Goal: Information Seeking & Learning: Learn about a topic

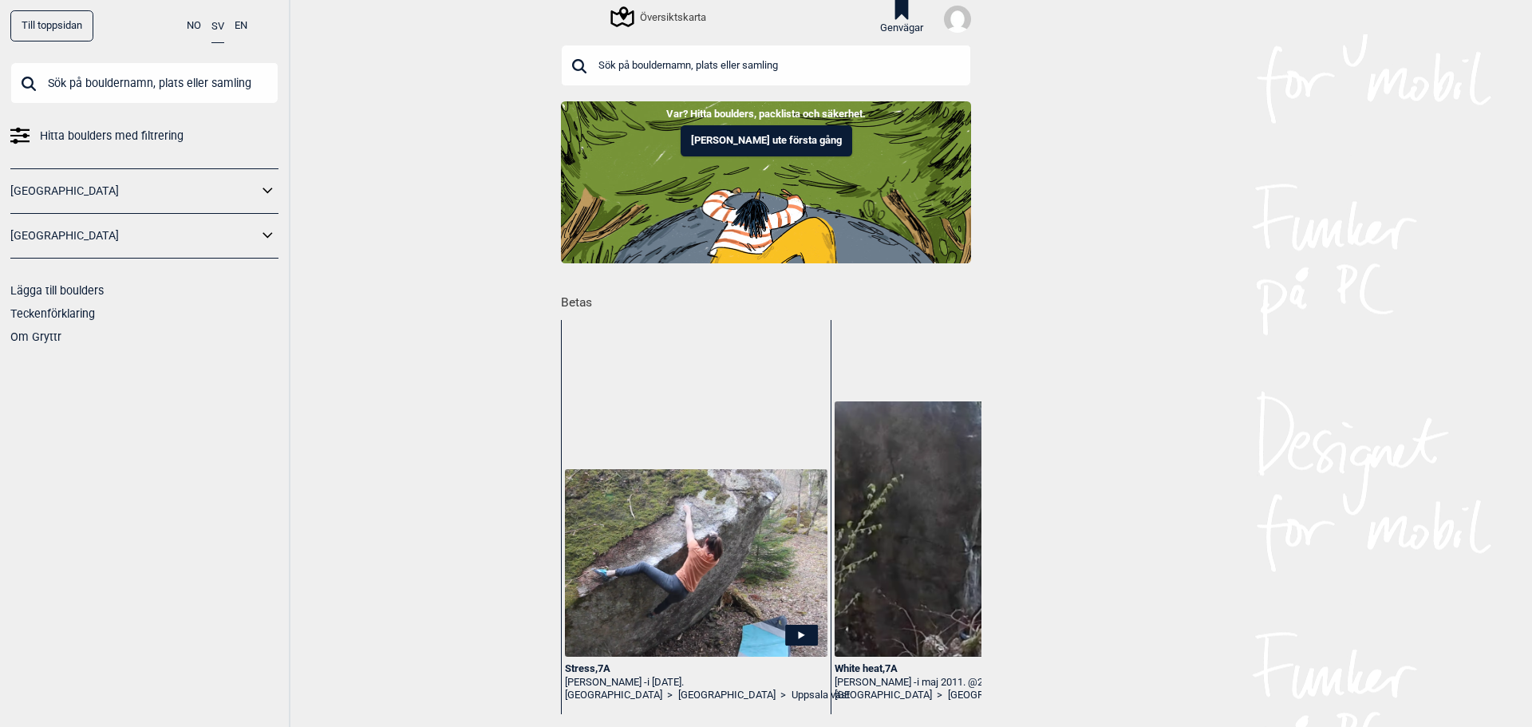
click at [47, 249] on div "[GEOGRAPHIC_DATA]" at bounding box center [144, 236] width 268 height 45
click at [261, 231] on icon at bounding box center [268, 235] width 21 height 23
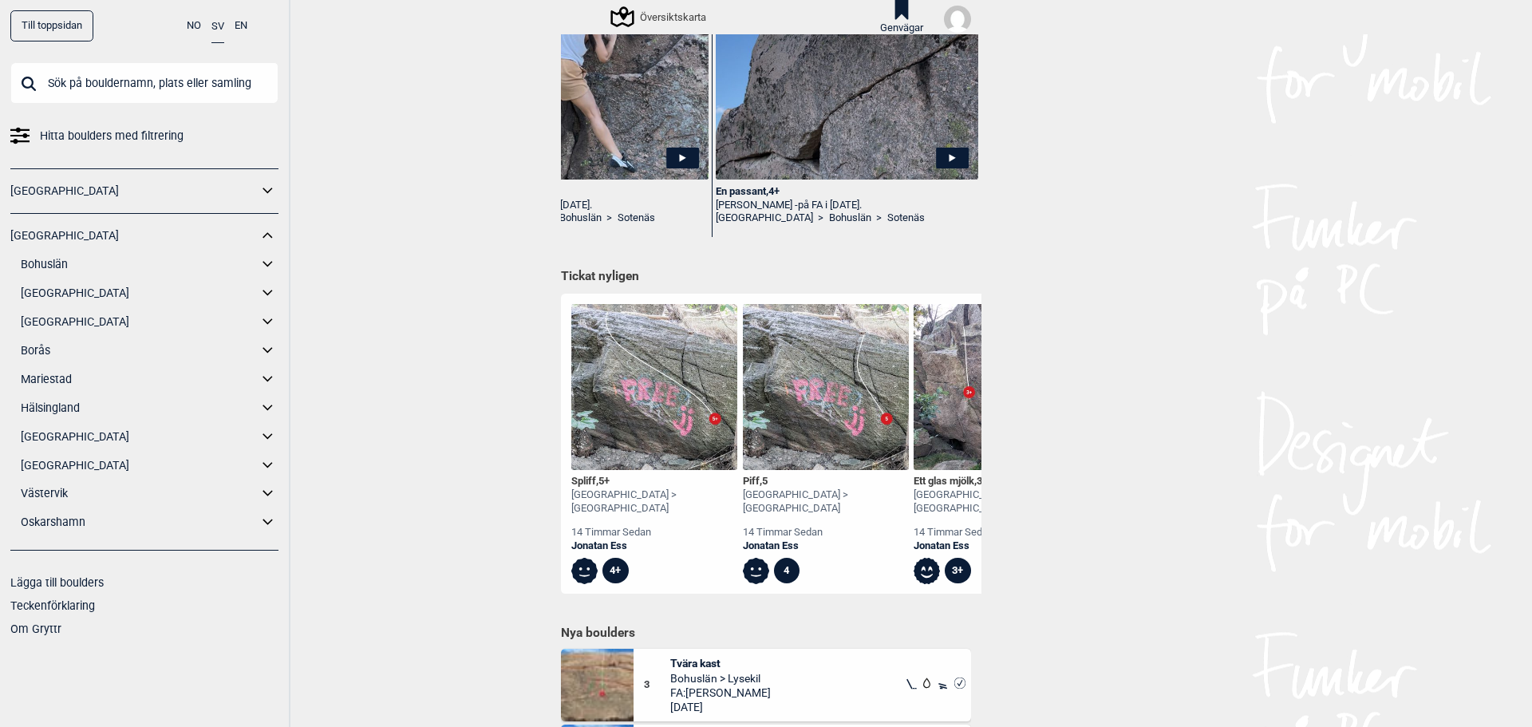
scroll to position [718, 0]
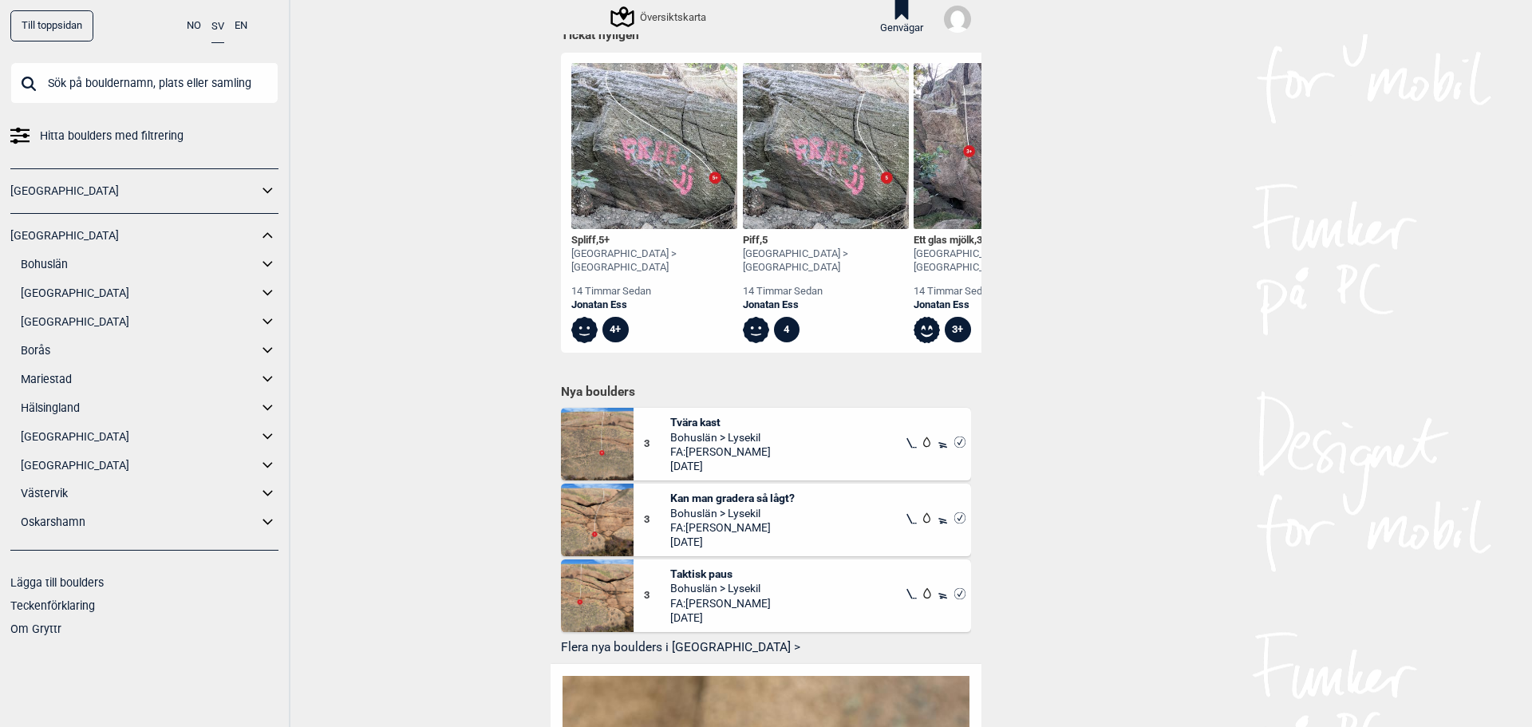
click at [275, 437] on icon at bounding box center [268, 436] width 21 height 23
click at [80, 491] on link "Uppsala väst" at bounding box center [154, 493] width 247 height 23
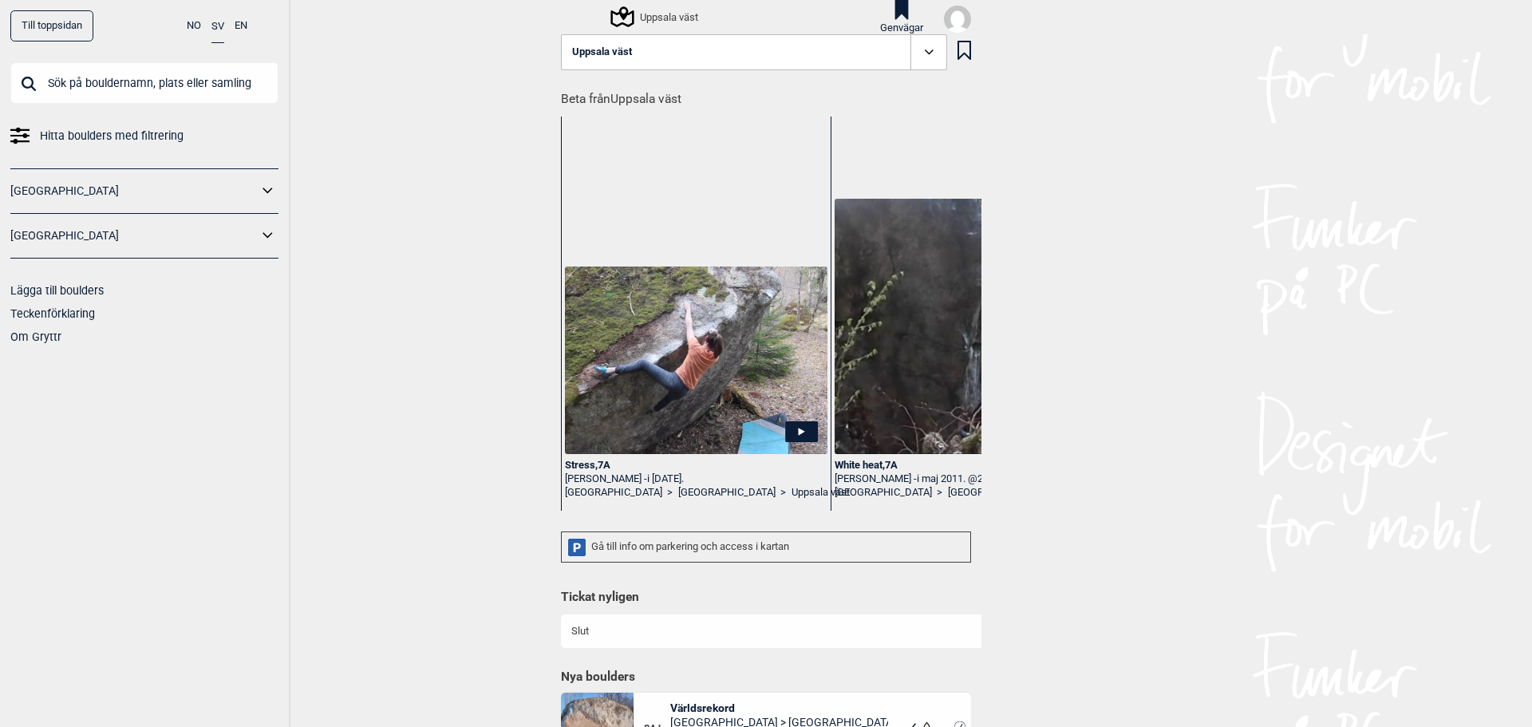
click at [920, 54] on icon at bounding box center [929, 52] width 18 height 18
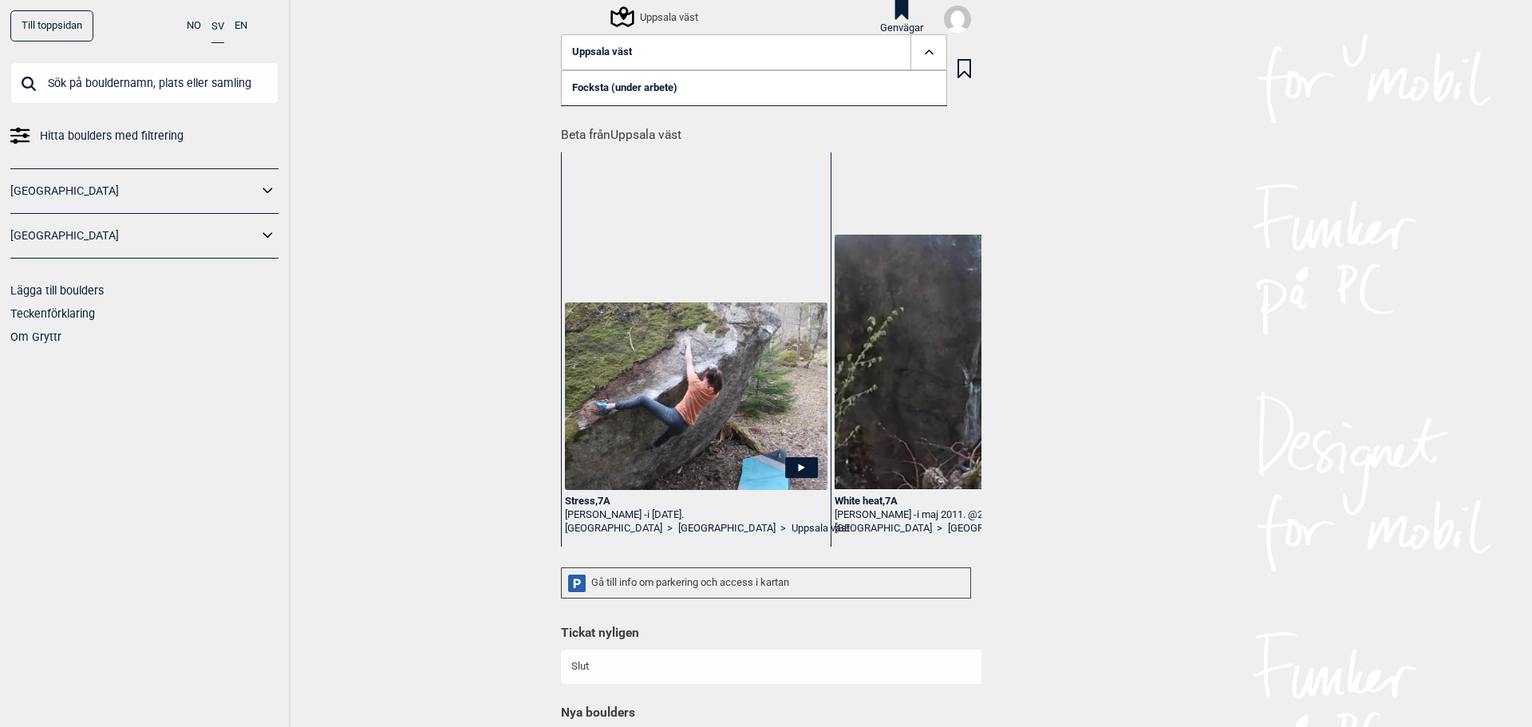
click at [920, 54] on icon at bounding box center [929, 52] width 18 height 18
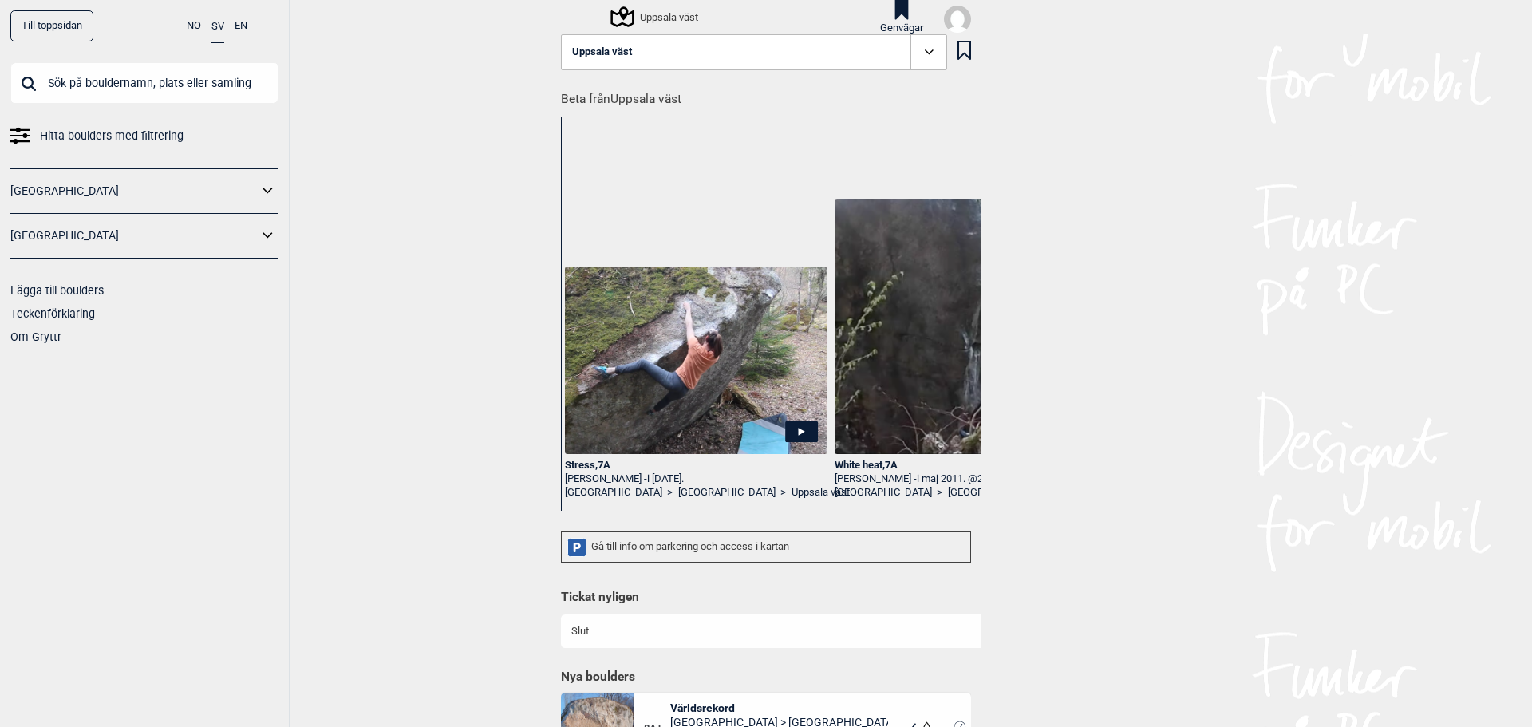
click at [920, 54] on icon at bounding box center [929, 52] width 18 height 18
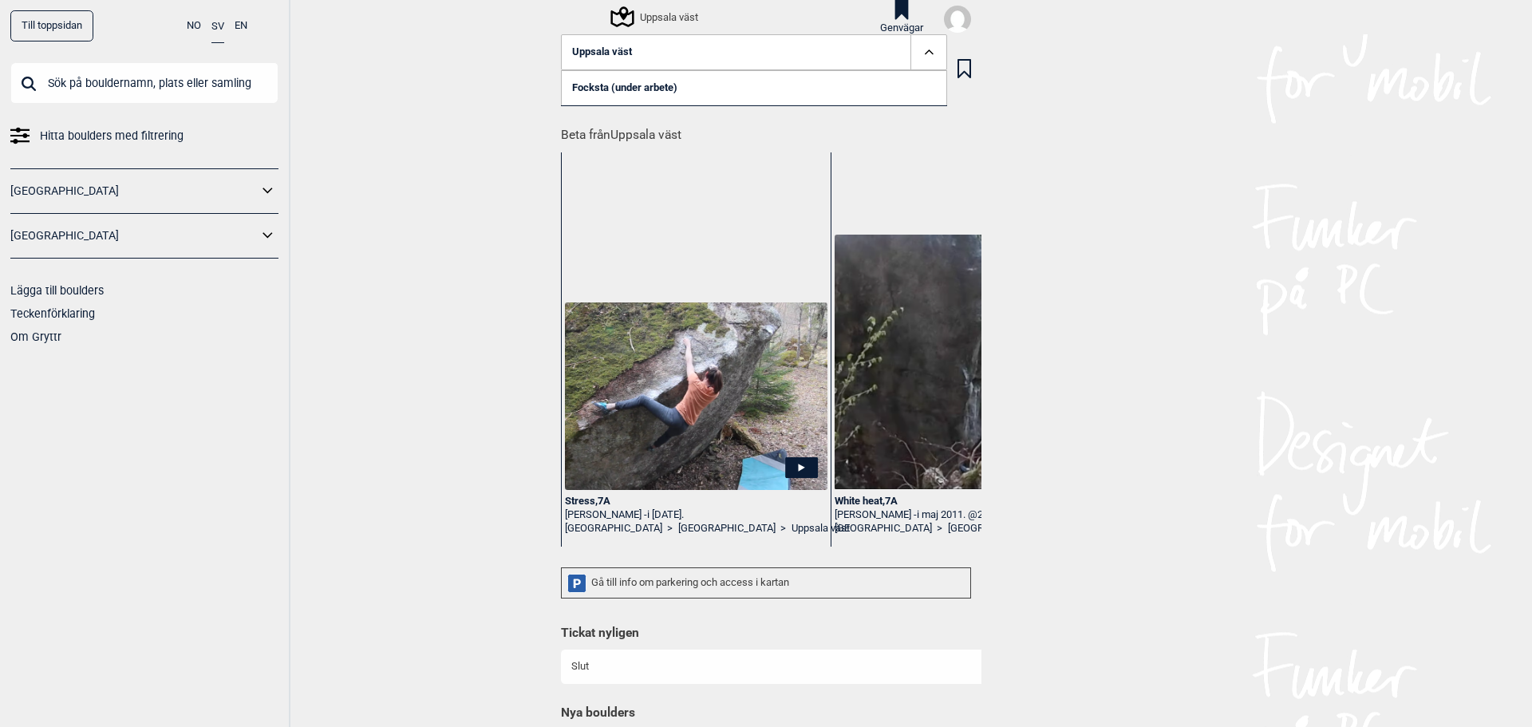
click at [589, 89] on link "Focksta (under arbete)" at bounding box center [754, 87] width 386 height 35
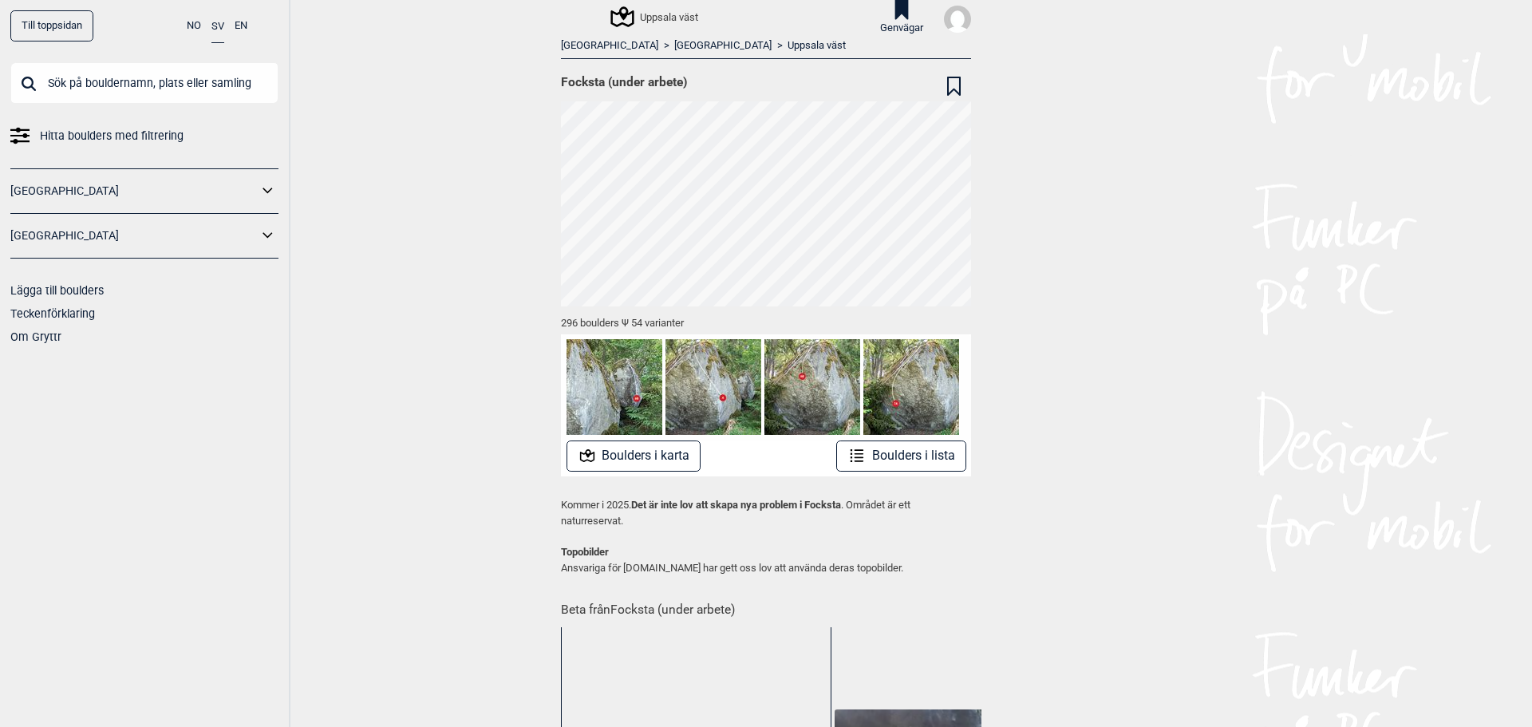
click at [921, 457] on button "Boulders i lista" at bounding box center [901, 456] width 130 height 31
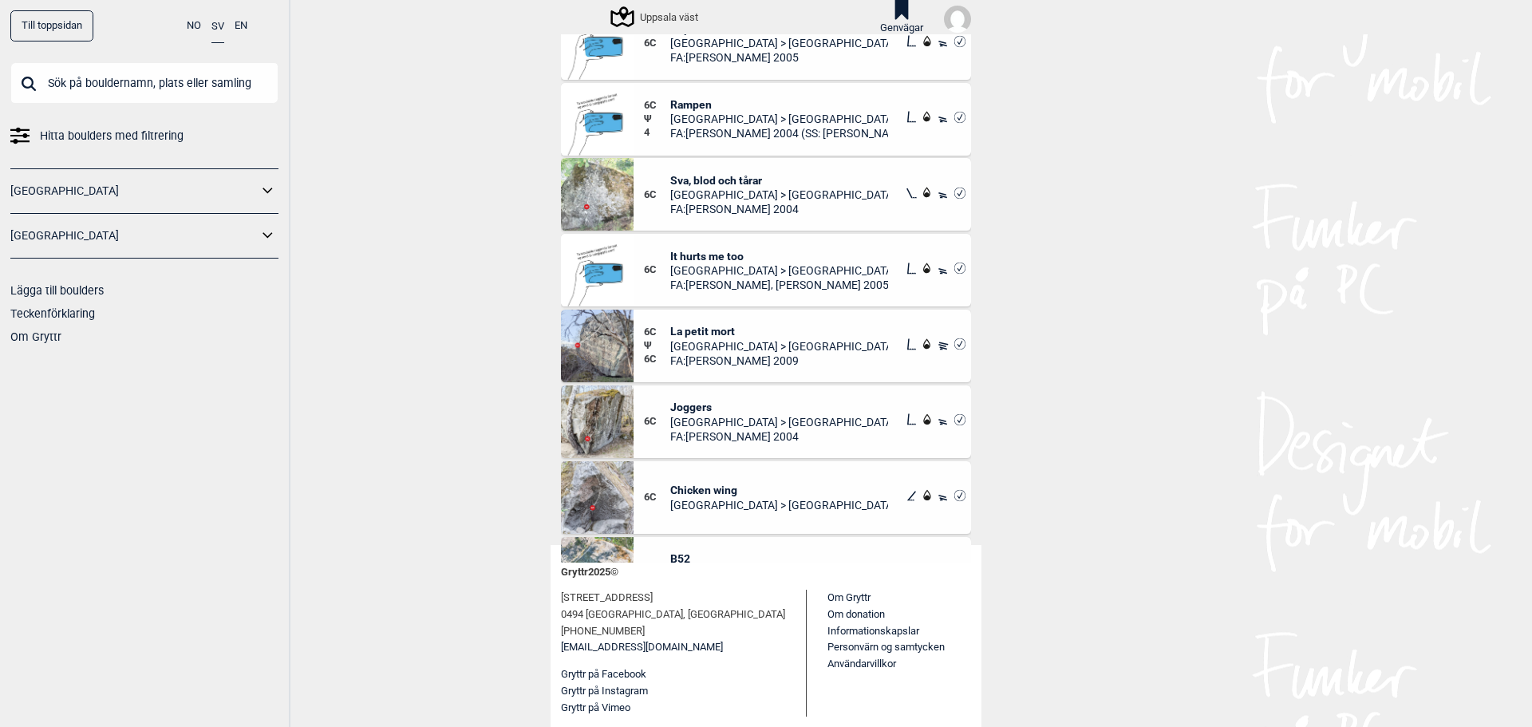
scroll to position [15523, 0]
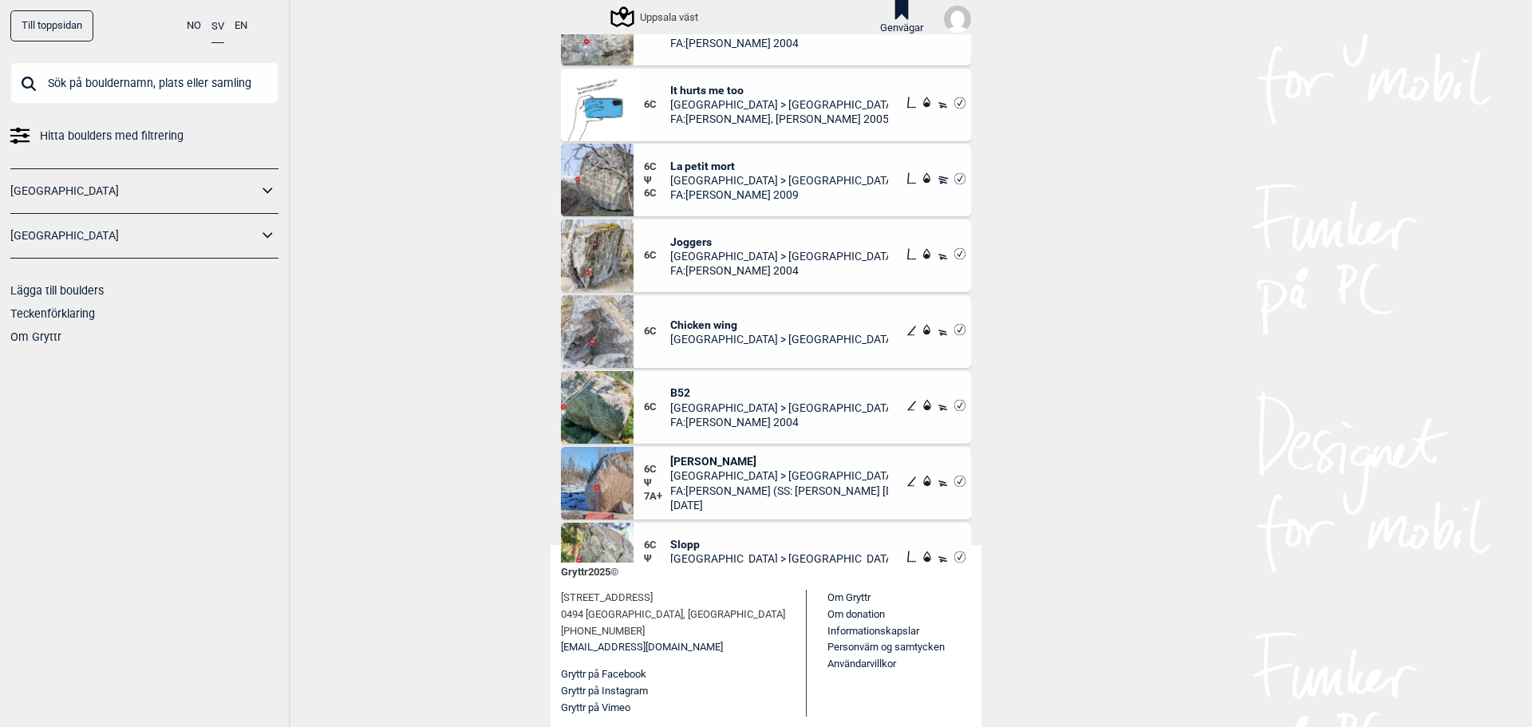
click at [677, 457] on span "[PERSON_NAME]" at bounding box center [779, 461] width 219 height 14
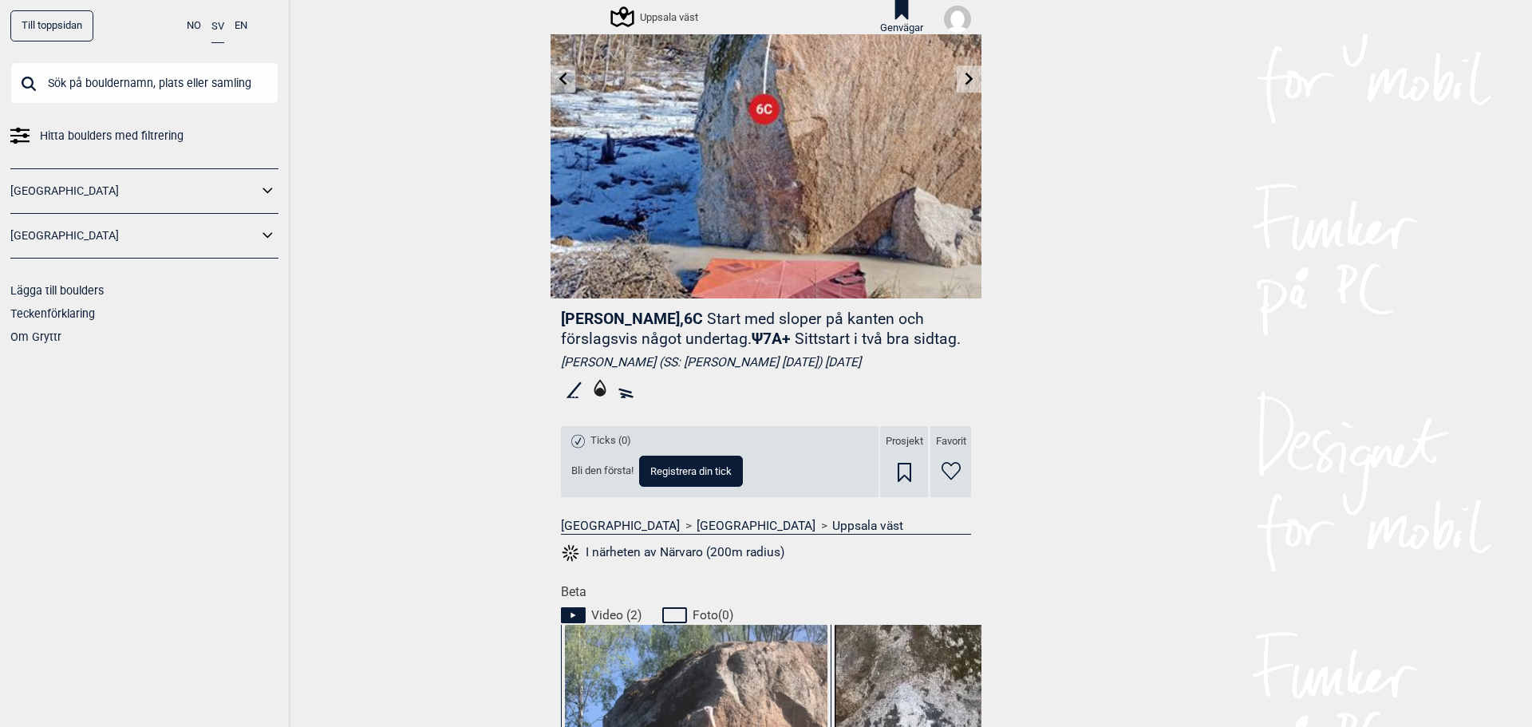
scroll to position [239, 0]
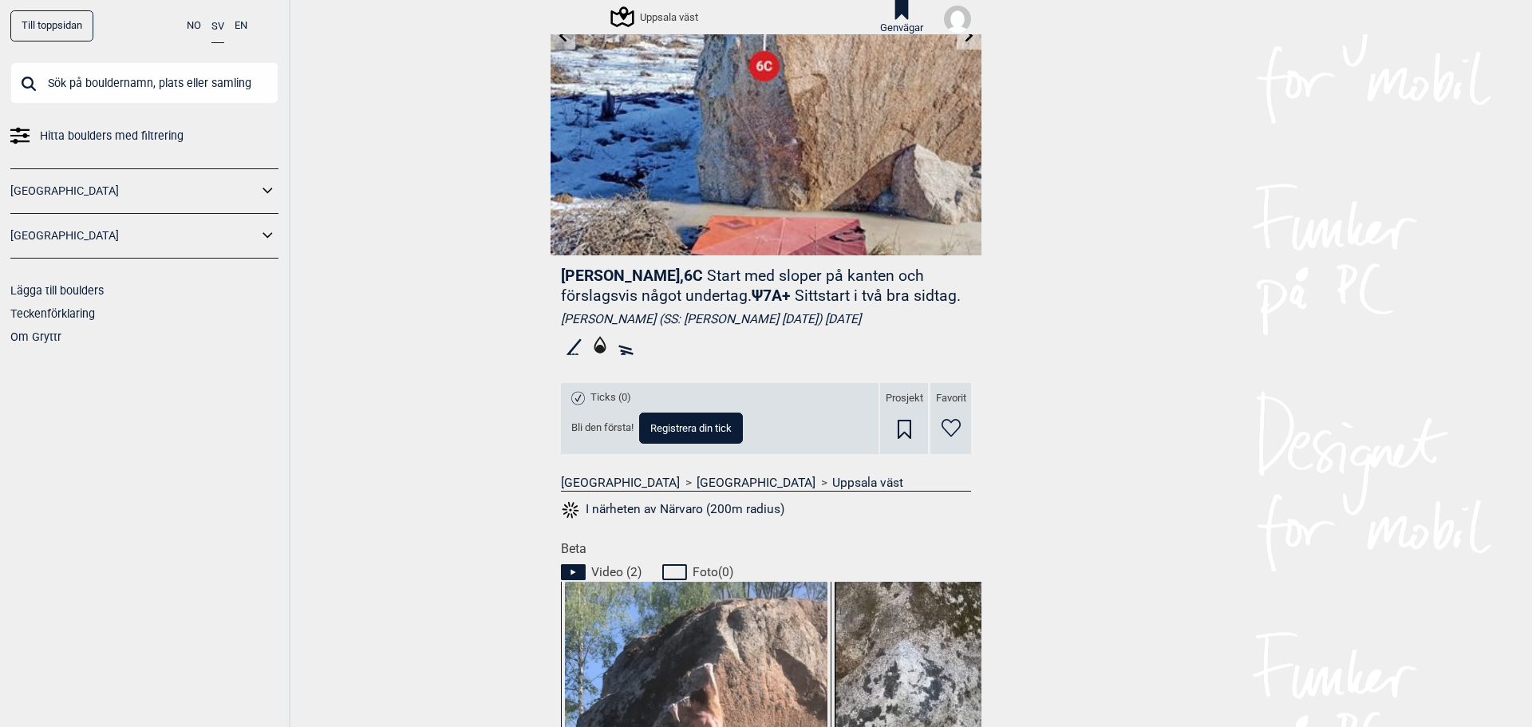
click at [725, 507] on button "I närheten av Närvaro (200m radius)" at bounding box center [672, 510] width 223 height 21
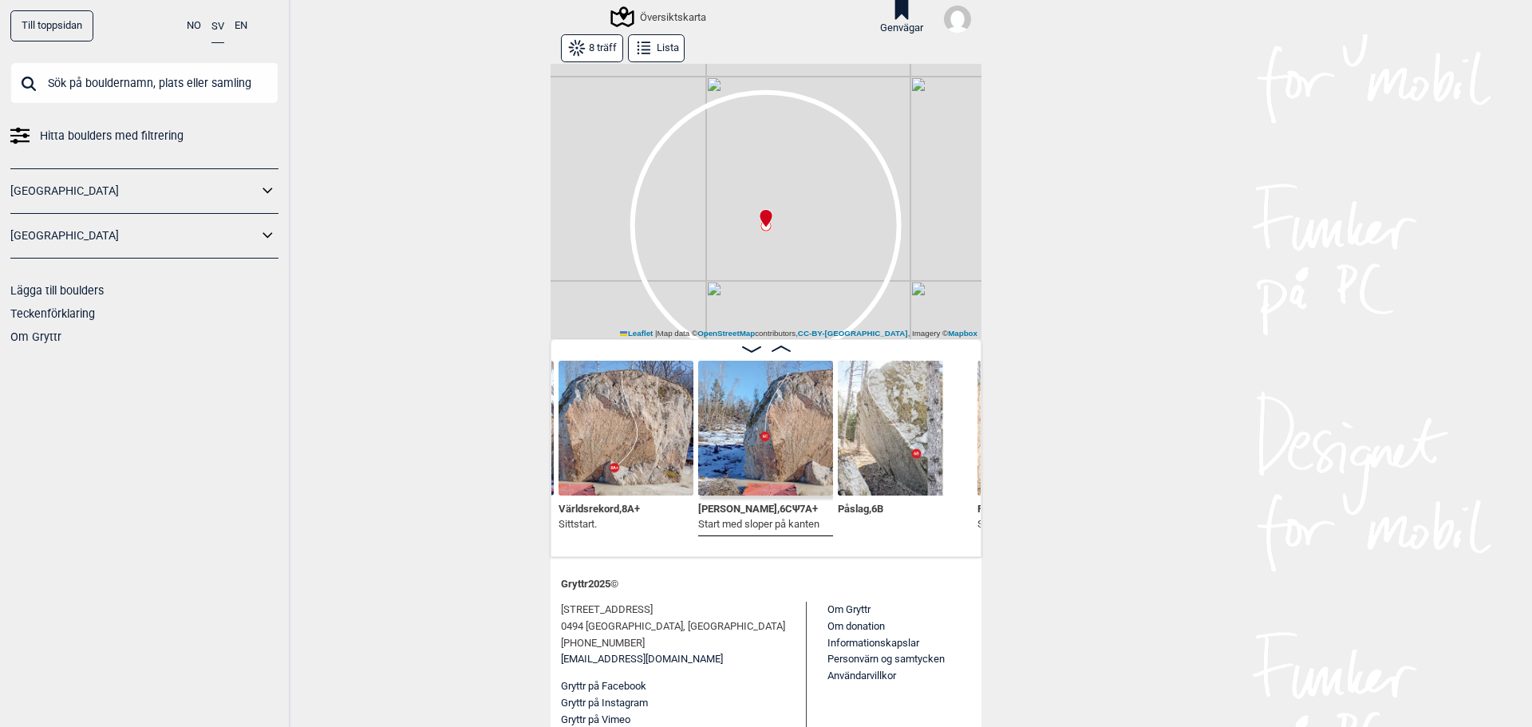
scroll to position [182, 0]
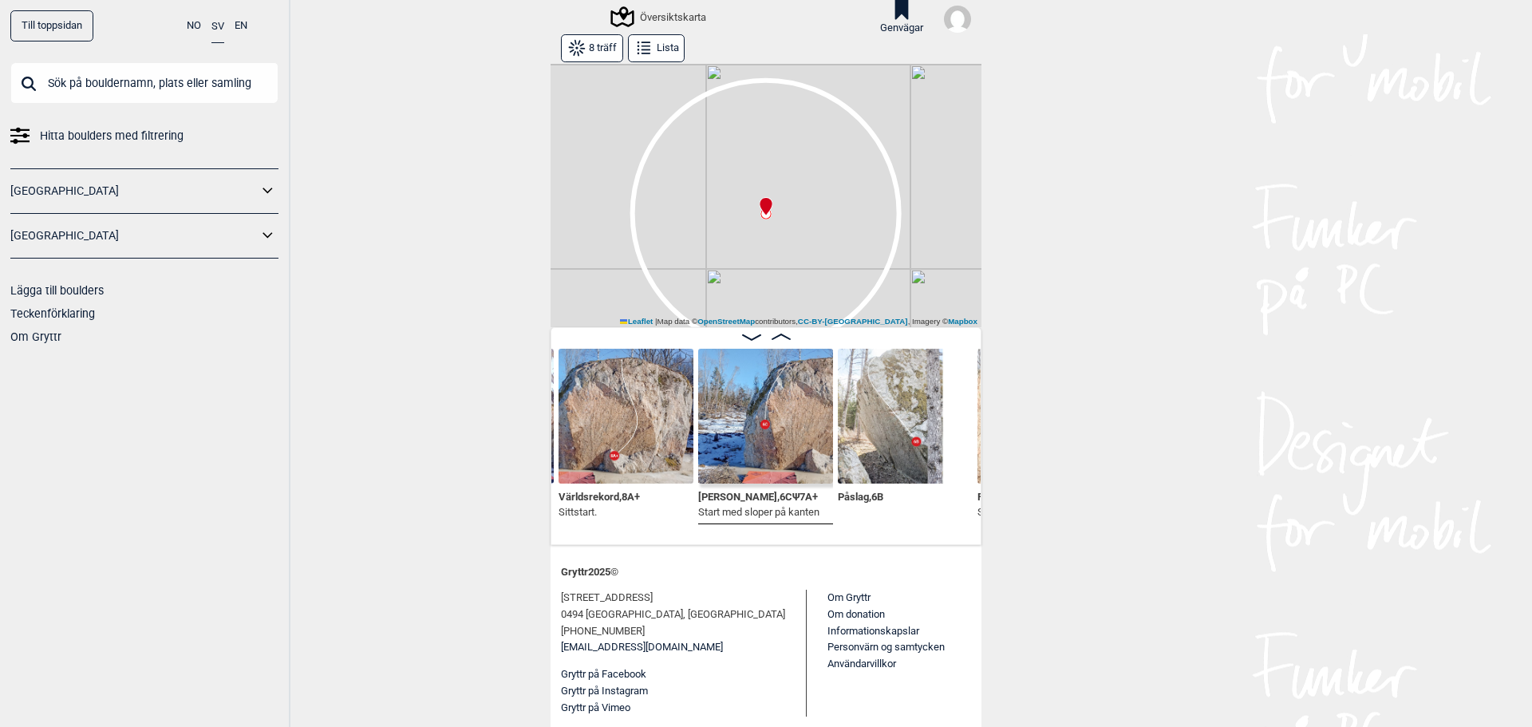
click at [894, 421] on img at bounding box center [905, 416] width 135 height 135
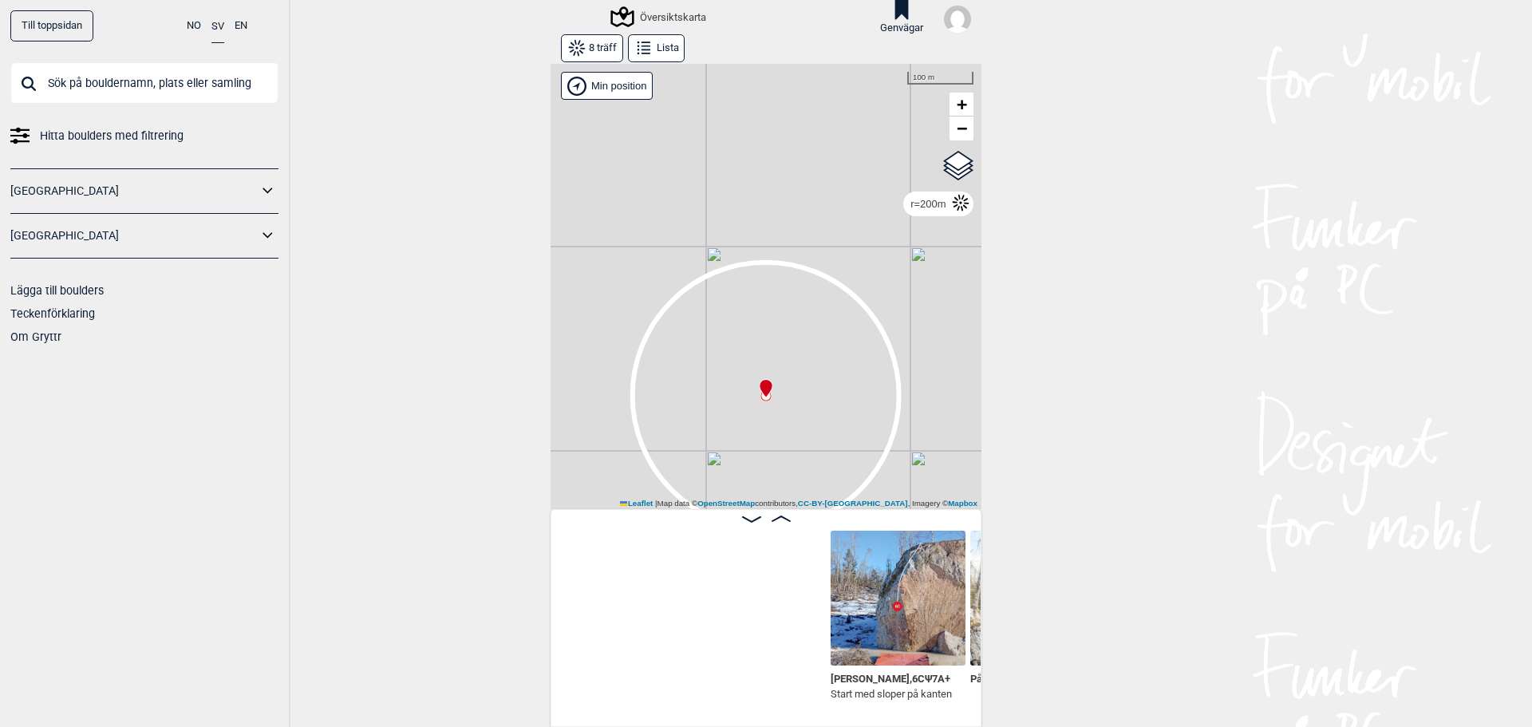
scroll to position [0, 579]
